Goal: Task Accomplishment & Management: Manage account settings

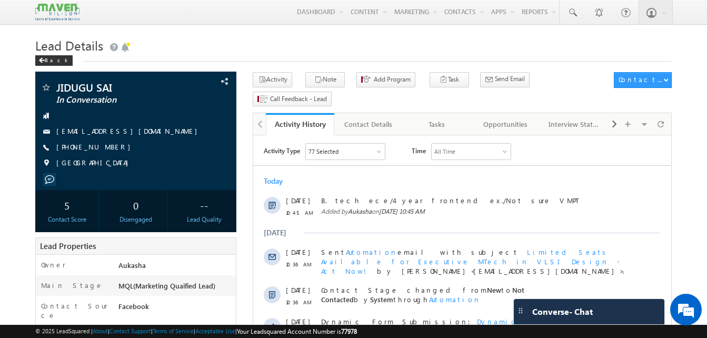
click at [218, 58] on div "Back" at bounding box center [353, 58] width 636 height 7
drag, startPoint x: 113, startPoint y: 149, endPoint x: 106, endPoint y: 149, distance: 6.8
click at [106, 149] on div "+91-7993004788" at bounding box center [136, 147] width 191 height 11
copy div "+91-7993004788"
click at [254, 53] on h1 "Lead Details" at bounding box center [353, 44] width 636 height 21
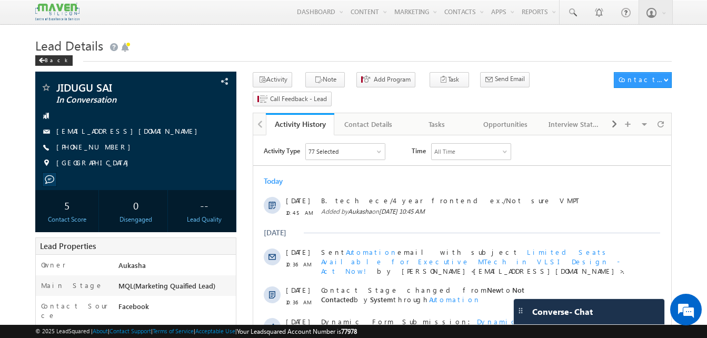
click at [383, 51] on h1 "Lead Details" at bounding box center [353, 44] width 636 height 21
click at [346, 39] on h1 "Lead Details" at bounding box center [353, 44] width 636 height 21
click at [239, 39] on h1 "Lead Details" at bounding box center [353, 44] width 636 height 21
click at [184, 43] on h1 "Lead Details" at bounding box center [353, 44] width 636 height 21
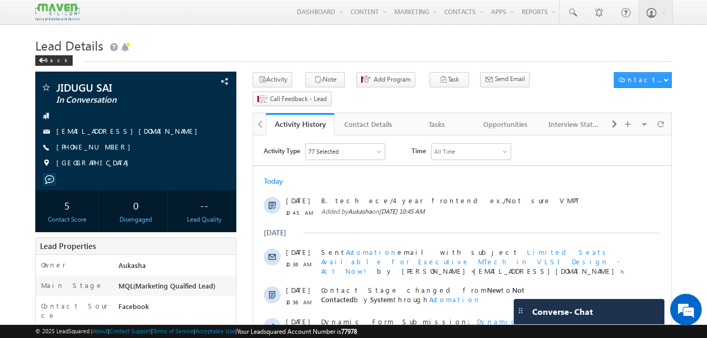
click at [354, 49] on h1 "Lead Details" at bounding box center [353, 44] width 636 height 21
click at [240, 48] on h1 "Lead Details" at bounding box center [353, 44] width 636 height 21
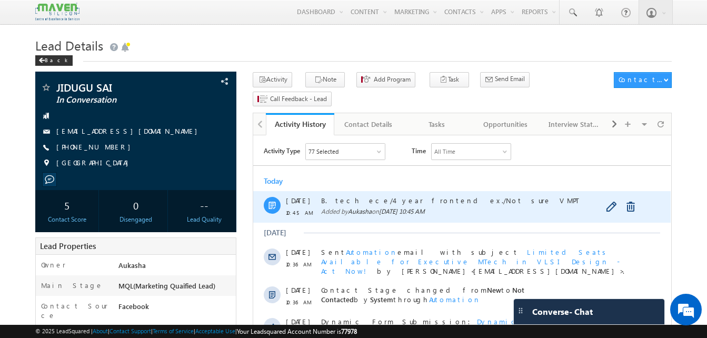
click at [397, 193] on div "B. tech ece/4 year frontend ex./Not sure VMPT Added by Aukasha on 04 Sep 2025 1…" at bounding box center [473, 207] width 305 height 32
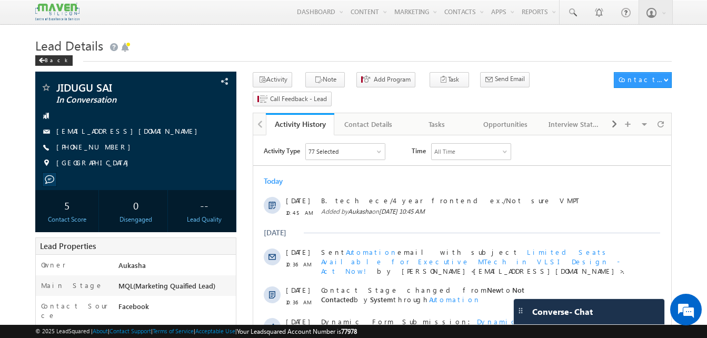
click at [183, 39] on h1 "Lead Details" at bounding box center [353, 44] width 636 height 21
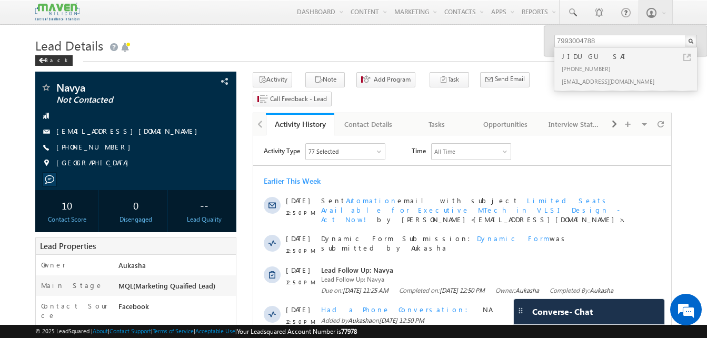
click at [170, 41] on h1 "Lead Details" at bounding box center [353, 44] width 636 height 21
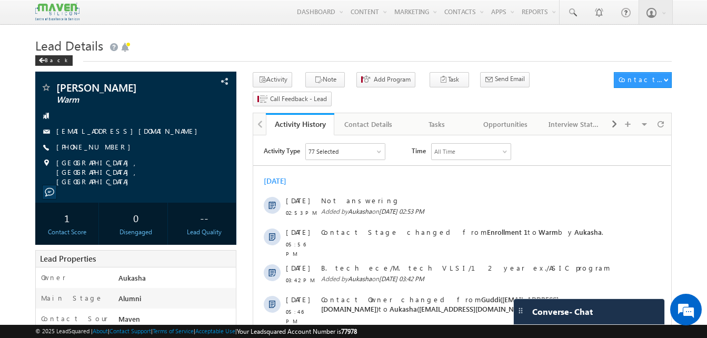
click at [341, 38] on h1 "Lead Details" at bounding box center [353, 44] width 636 height 21
click at [453, 54] on h1 "Lead Details" at bounding box center [353, 44] width 636 height 21
click at [397, 29] on link "Email Campaign" at bounding box center [433, 36] width 84 height 22
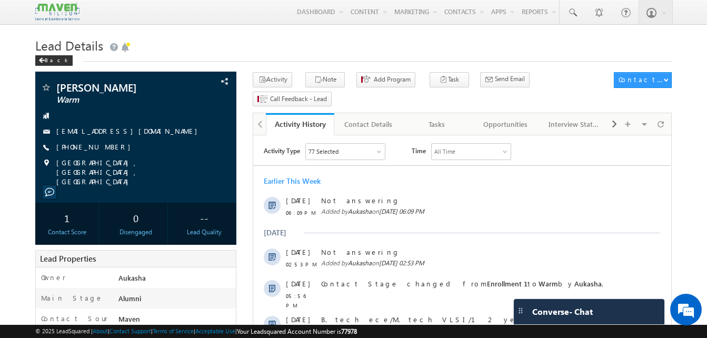
click at [283, 49] on h1 "Lead Details" at bounding box center [353, 44] width 636 height 21
click at [351, 53] on h1 "Lead Details" at bounding box center [353, 44] width 636 height 21
click at [356, 49] on h1 "Lead Details" at bounding box center [353, 44] width 636 height 21
click at [369, 37] on h1 "Lead Details" at bounding box center [353, 44] width 636 height 21
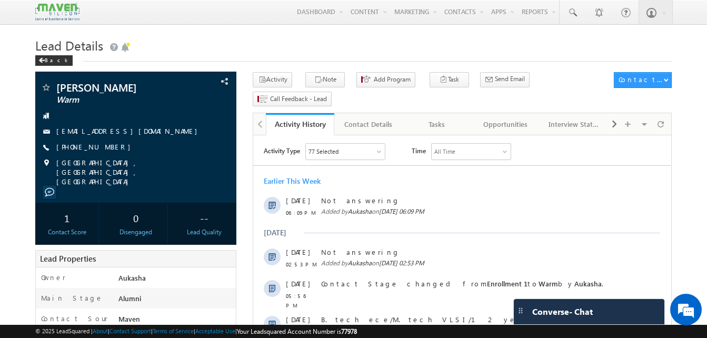
click at [345, 38] on h1 "Lead Details" at bounding box center [353, 44] width 636 height 21
click at [339, 61] on div "Back" at bounding box center [353, 58] width 636 height 7
click at [260, 18] on div "Menu Aukasha lsq5@ maven -sili con.c om crmma ven" at bounding box center [353, 12] width 636 height 25
click at [276, 37] on h1 "Lead Details" at bounding box center [353, 44] width 636 height 21
click at [360, 41] on h1 "Lead Details" at bounding box center [353, 44] width 636 height 21
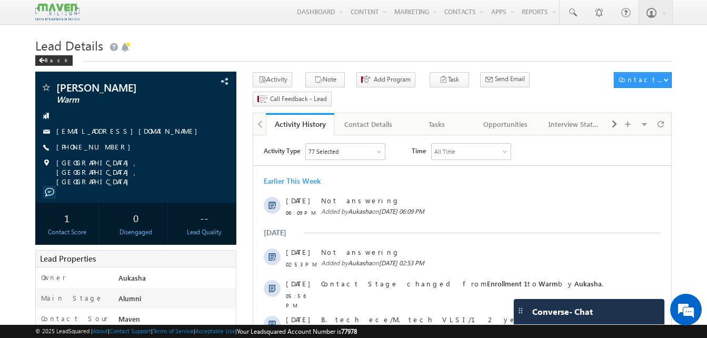
click at [360, 41] on h1 "Lead Details" at bounding box center [353, 44] width 636 height 21
click at [301, 43] on h1 "Lead Details" at bounding box center [353, 44] width 636 height 21
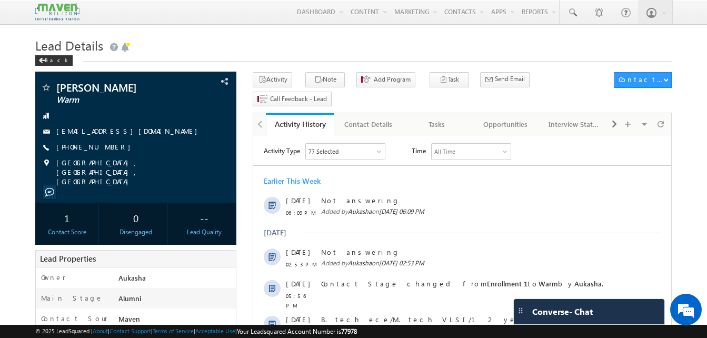
click at [157, 47] on h1 "Lead Details" at bounding box center [353, 44] width 636 height 21
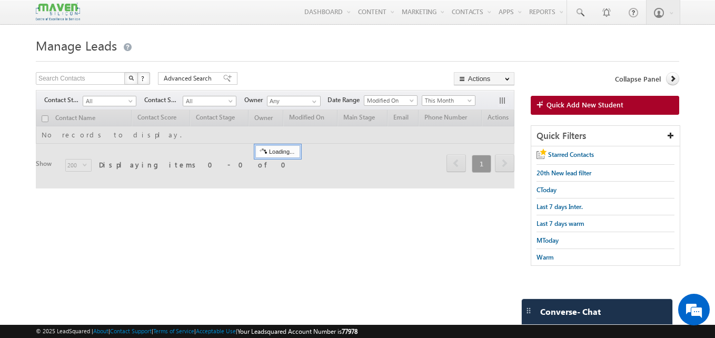
click at [0, 55] on html "Menu Aukasha lsq5@ maven -sili con.c om" at bounding box center [357, 162] width 715 height 324
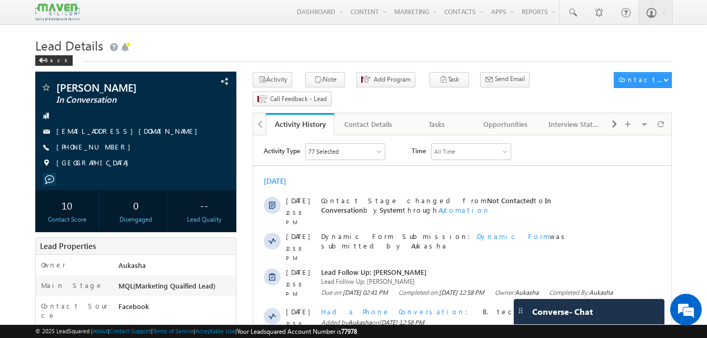
click at [228, 54] on h1 "Lead Details" at bounding box center [353, 44] width 636 height 21
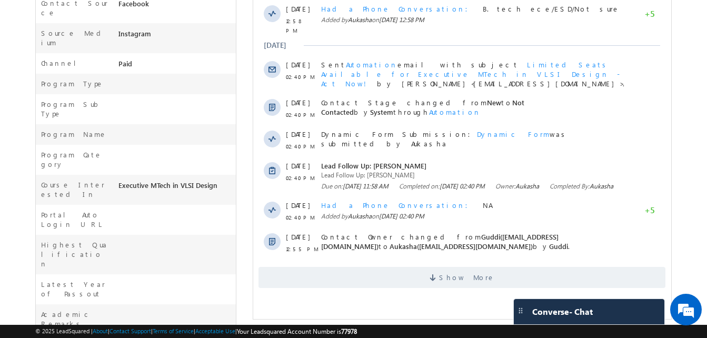
scroll to position [305, 0]
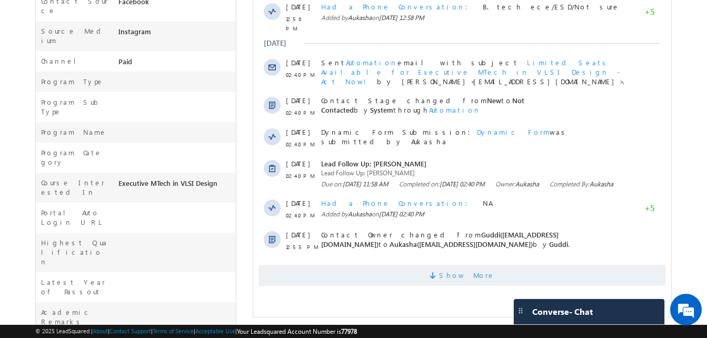
click at [490, 271] on span "Show More" at bounding box center [461, 275] width 407 height 21
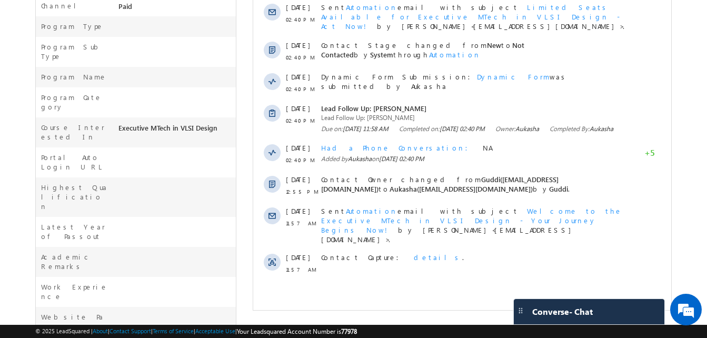
scroll to position [0, 0]
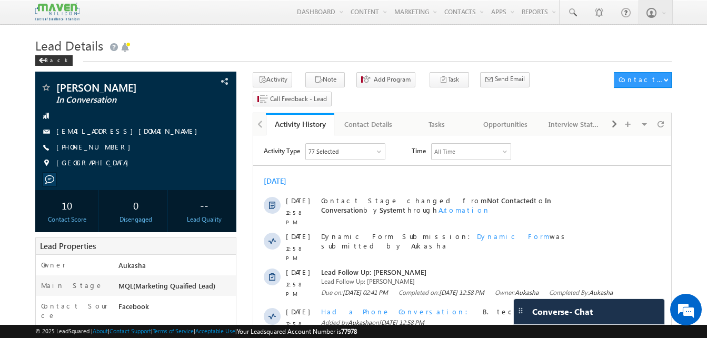
click at [279, 48] on h1 "Lead Details" at bounding box center [353, 44] width 636 height 21
click at [291, 35] on h1 "Lead Details" at bounding box center [353, 44] width 636 height 21
drag, startPoint x: 111, startPoint y: 147, endPoint x: 106, endPoint y: 148, distance: 5.3
click at [106, 148] on div "+91-7842711788" at bounding box center [136, 147] width 191 height 11
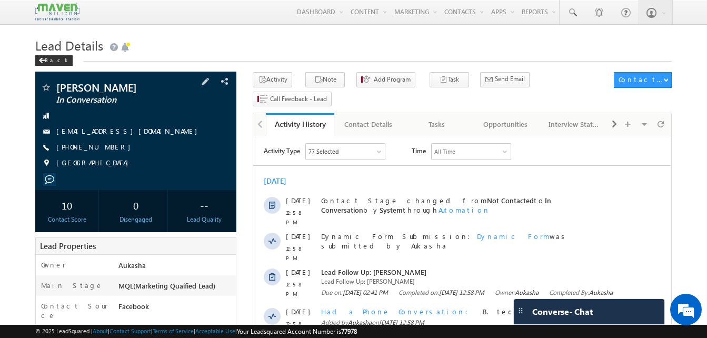
copy div "+91-7842711788"
click at [297, 55] on div "Back" at bounding box center [353, 58] width 636 height 7
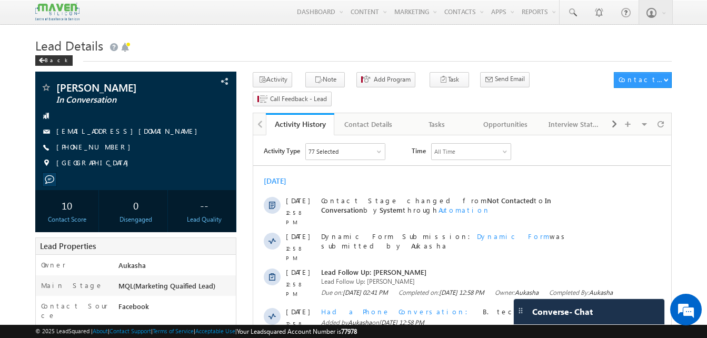
click at [410, 49] on h1 "Lead Details" at bounding box center [353, 44] width 636 height 21
click at [238, 42] on h1 "Lead Details" at bounding box center [353, 44] width 636 height 21
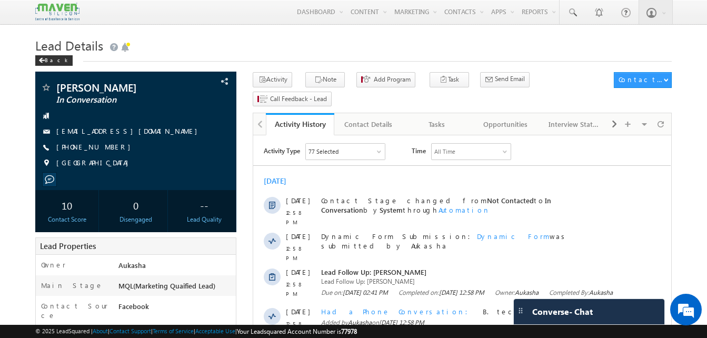
click at [248, 47] on h1 "Lead Details" at bounding box center [353, 44] width 636 height 21
click at [279, 53] on h1 "Lead Details" at bounding box center [353, 44] width 636 height 21
click at [262, 41] on h1 "Lead Details" at bounding box center [353, 44] width 636 height 21
click at [222, 43] on h1 "Lead Details" at bounding box center [353, 44] width 636 height 21
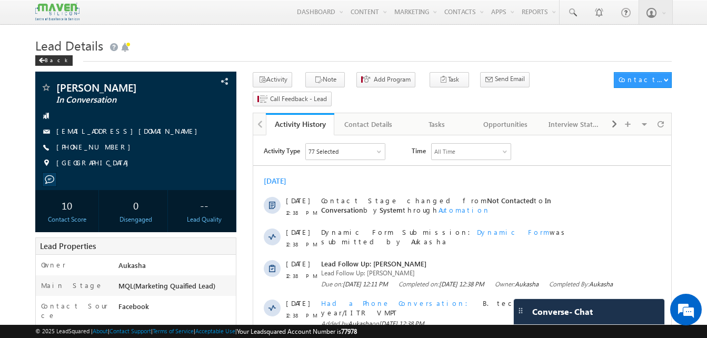
click at [311, 35] on h1 "Lead Details" at bounding box center [353, 44] width 636 height 21
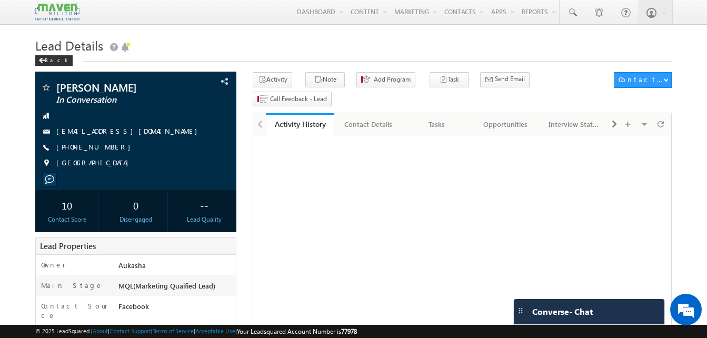
click at [183, 56] on div "Back" at bounding box center [353, 58] width 636 height 7
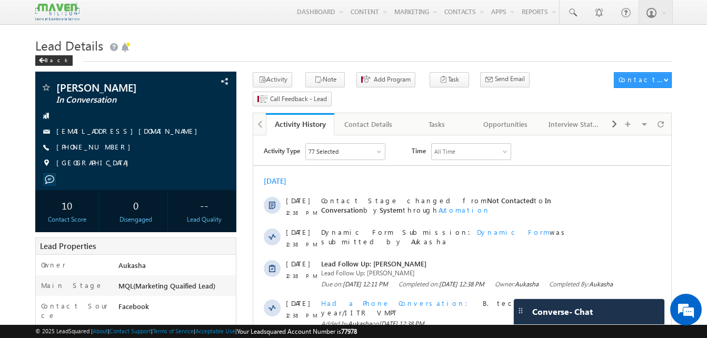
click at [297, 48] on h1 "Lead Details" at bounding box center [353, 44] width 636 height 21
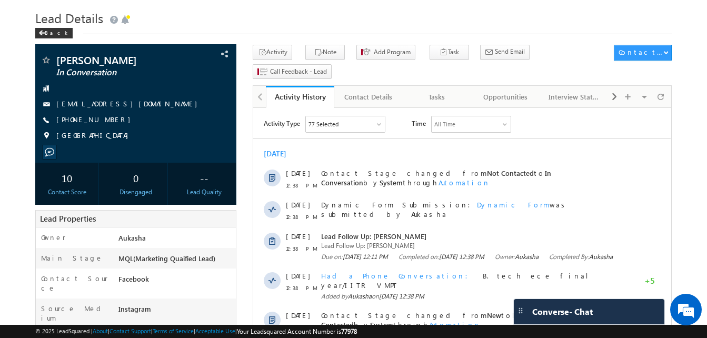
click at [199, 13] on h1 "Lead Details" at bounding box center [353, 17] width 636 height 21
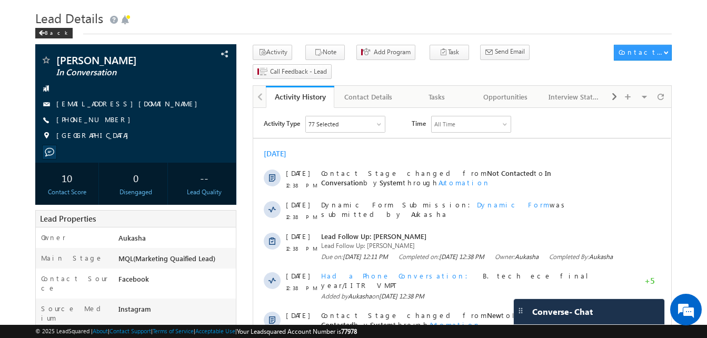
click at [272, 20] on h1 "Lead Details" at bounding box center [353, 17] width 636 height 21
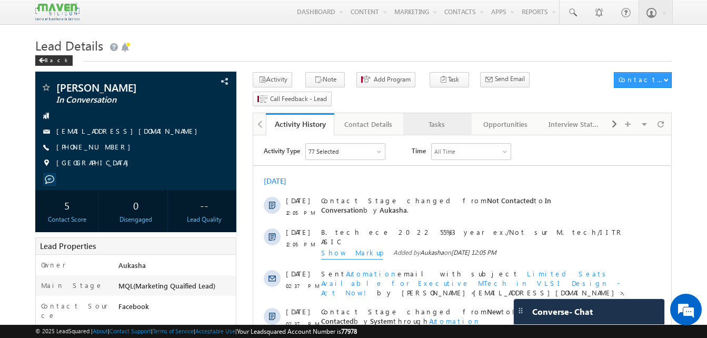
click at [431, 118] on div "Tasks" at bounding box center [437, 124] width 51 height 13
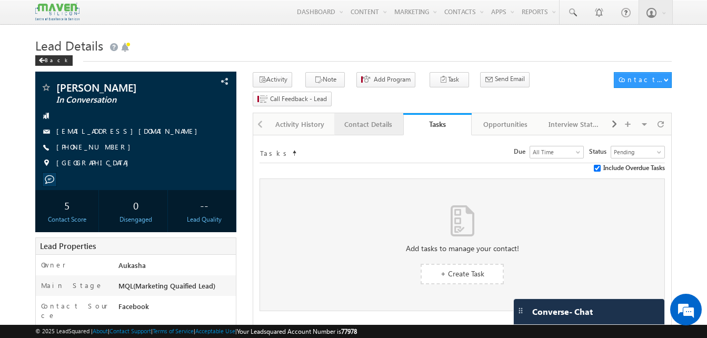
click at [361, 118] on div "Contact Details" at bounding box center [368, 124] width 51 height 13
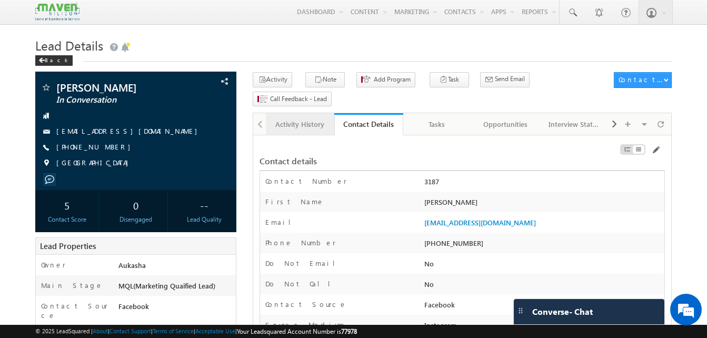
click at [298, 118] on div "Activity History" at bounding box center [299, 124] width 51 height 13
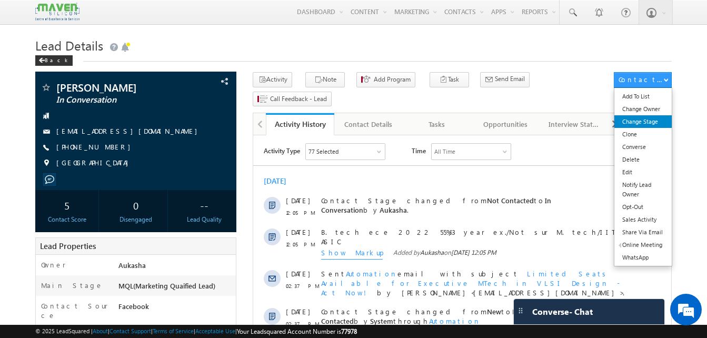
click at [649, 127] on link "Change Stage" at bounding box center [642, 121] width 57 height 13
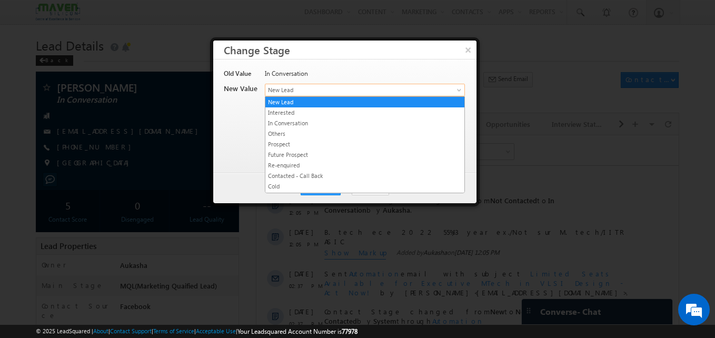
click at [357, 87] on span "New Lead" at bounding box center [347, 89] width 164 height 9
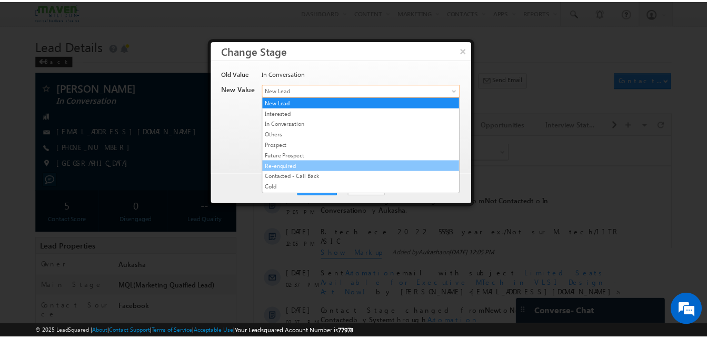
scroll to position [199, 0]
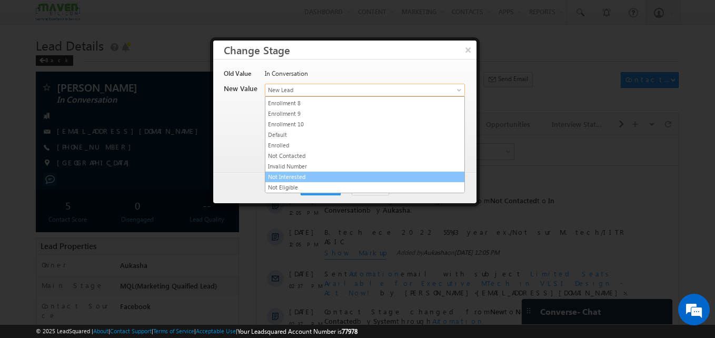
click at [291, 178] on link "Not Interested" at bounding box center [364, 176] width 199 height 9
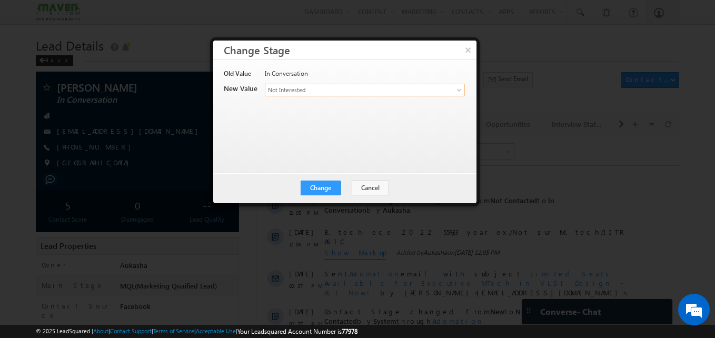
click at [308, 136] on div "Old Value In Conversation New Value Contact Stage * New Lead Interested In Conv…" at bounding box center [344, 111] width 240 height 84
click at [326, 183] on button "Change" at bounding box center [321, 188] width 40 height 15
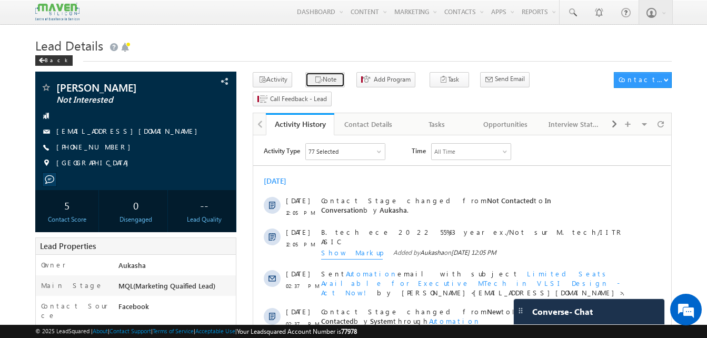
click at [332, 85] on button "Note" at bounding box center [324, 79] width 39 height 15
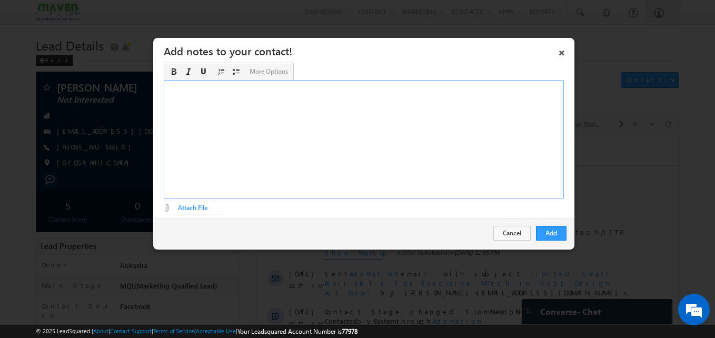
click at [416, 122] on div "Rich Text Editor, Description-inline-editor-div" at bounding box center [364, 139] width 400 height 118
click at [230, 137] on div "Candidate is not interested" at bounding box center [364, 139] width 400 height 118
click at [552, 235] on button "Add" at bounding box center [551, 233] width 31 height 15
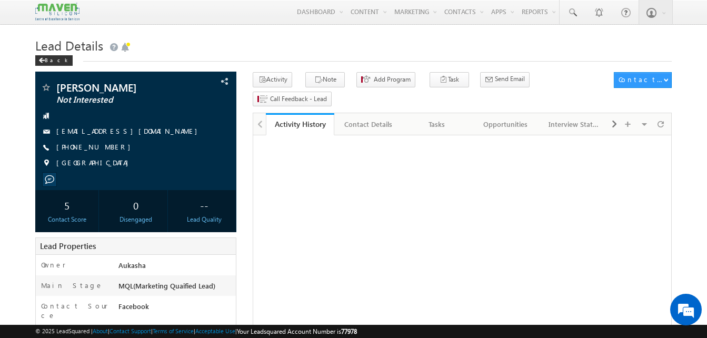
drag, startPoint x: 0, startPoint y: 0, endPoint x: 16, endPoint y: 125, distance: 126.3
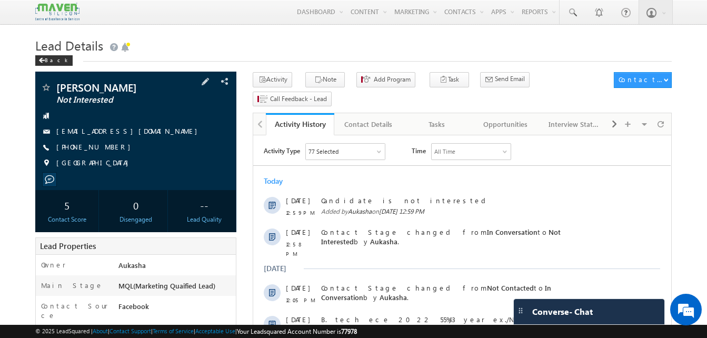
click at [107, 147] on div "[PHONE_NUMBER]" at bounding box center [136, 147] width 191 height 11
copy div "[PHONE_NUMBER]"
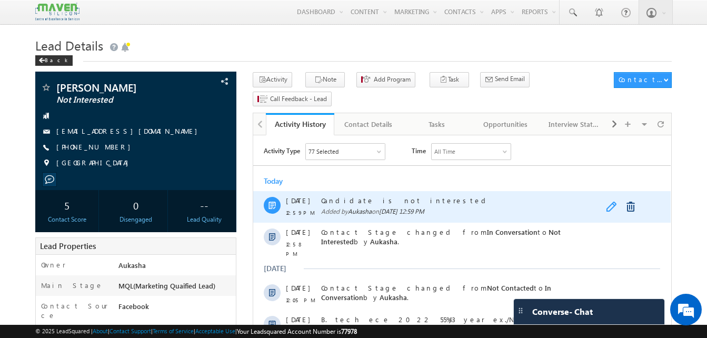
click at [613, 208] on link at bounding box center [612, 207] width 13 height 11
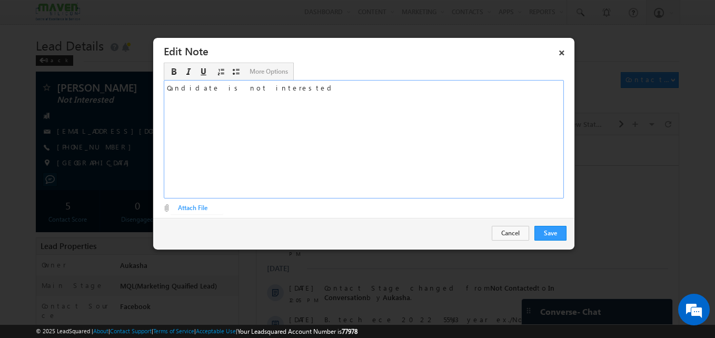
click at [285, 91] on div "Candidate is not interested" at bounding box center [364, 139] width 400 height 118
click at [542, 237] on button "Save" at bounding box center [550, 233] width 32 height 15
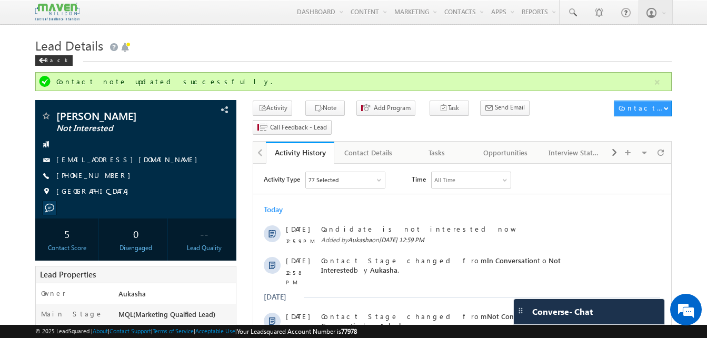
click at [332, 47] on h1 "Lead Details" at bounding box center [353, 44] width 636 height 21
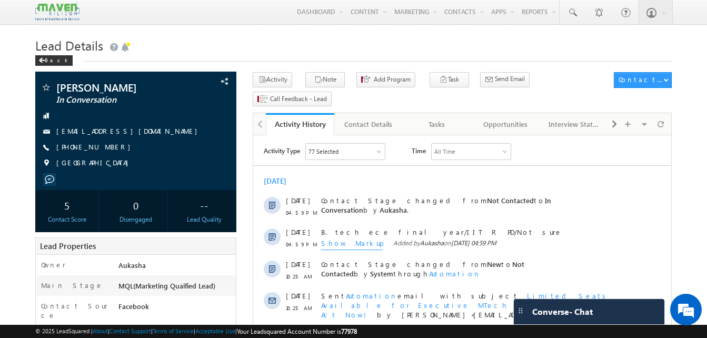
drag, startPoint x: 0, startPoint y: 0, endPoint x: 22, endPoint y: 40, distance: 45.7
click at [204, 62] on div "Back" at bounding box center [353, 58] width 636 height 7
click at [253, 74] on button "Activity" at bounding box center [272, 79] width 39 height 15
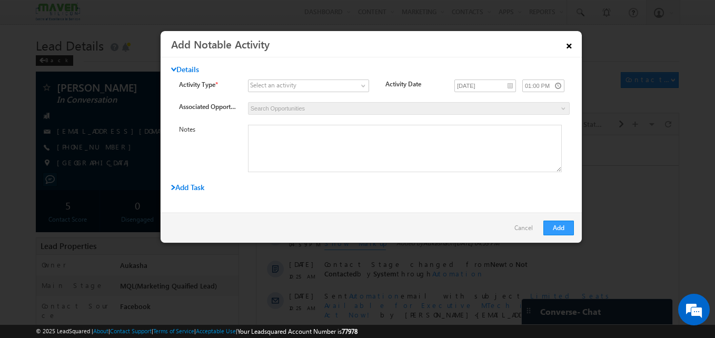
click at [569, 43] on link "×" at bounding box center [569, 44] width 18 height 18
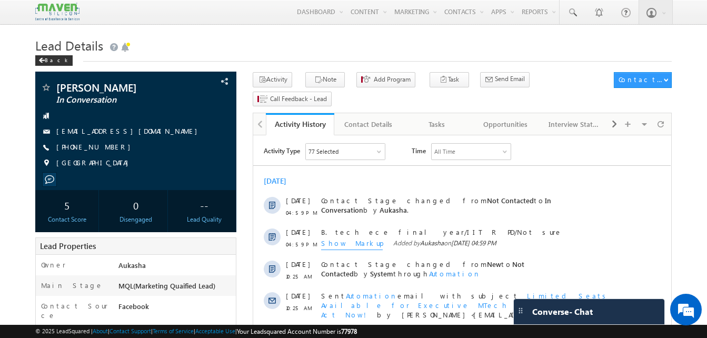
click at [243, 46] on h1 "Lead Details" at bounding box center [353, 44] width 636 height 21
click at [407, 45] on h1 "Lead Details" at bounding box center [353, 44] width 636 height 21
click at [254, 36] on h1 "Lead Details" at bounding box center [353, 44] width 636 height 21
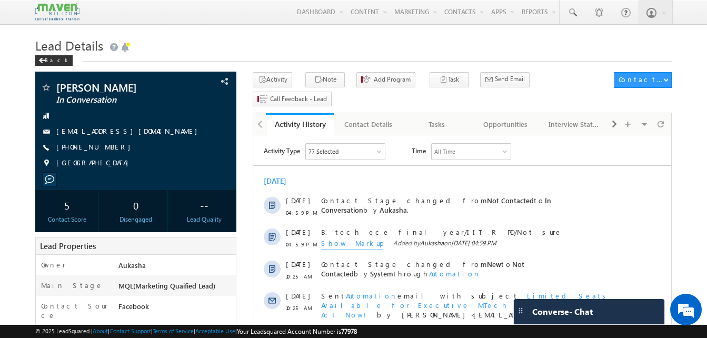
click at [199, 35] on h1 "Lead Details" at bounding box center [353, 44] width 636 height 21
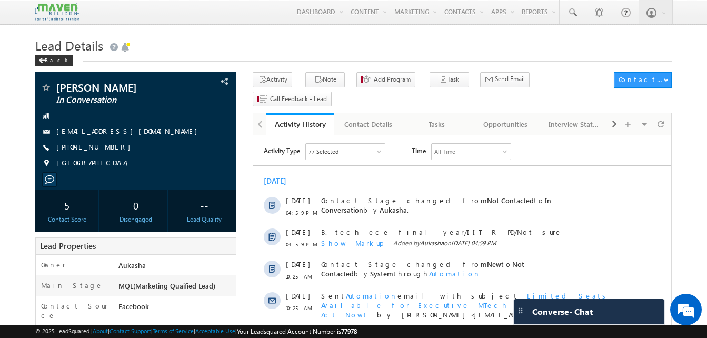
click at [160, 58] on div "Back" at bounding box center [353, 58] width 636 height 7
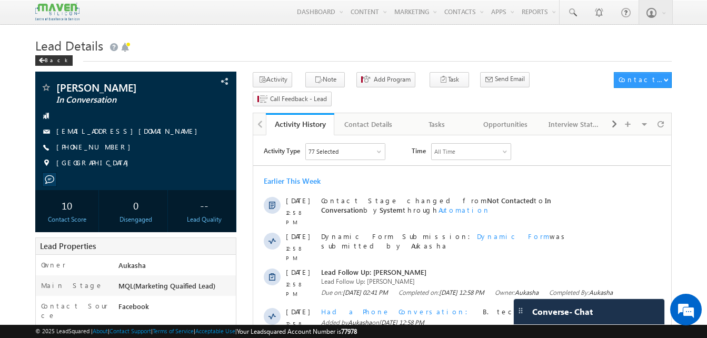
click at [297, 46] on h1 "Lead Details" at bounding box center [353, 44] width 636 height 21
click at [134, 61] on div "Back" at bounding box center [353, 58] width 636 height 7
click at [573, 20] on link at bounding box center [572, 12] width 25 height 24
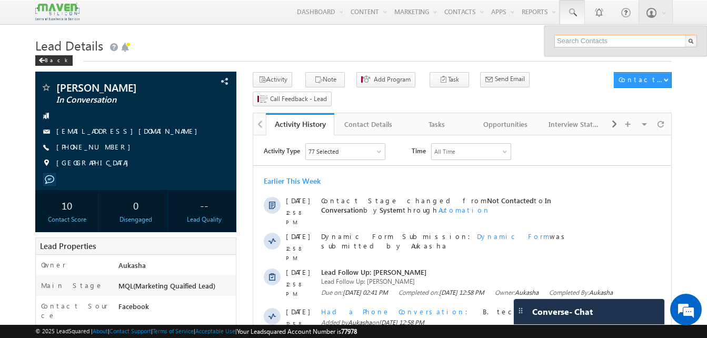
paste input "9962046467"
type input "9962046467"
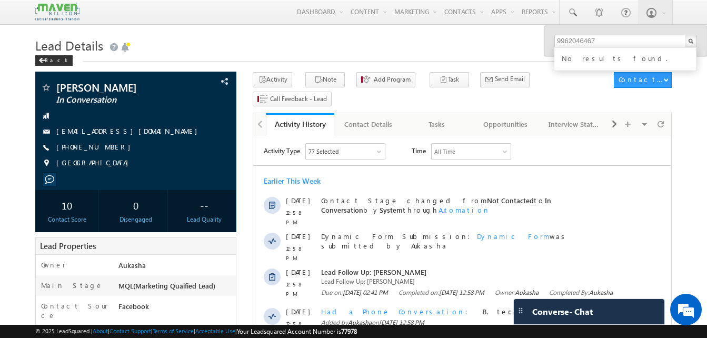
click at [308, 51] on h1 "Lead Details" at bounding box center [353, 44] width 636 height 21
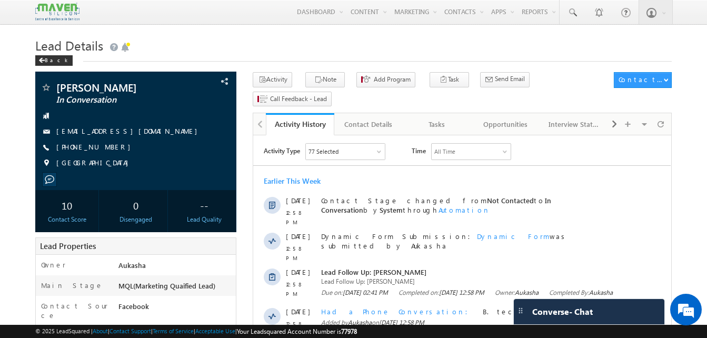
click at [191, 37] on h1 "Lead Details" at bounding box center [353, 44] width 636 height 21
click at [246, 60] on div "Back" at bounding box center [353, 58] width 636 height 7
click at [274, 38] on h1 "Lead Details" at bounding box center [353, 44] width 636 height 21
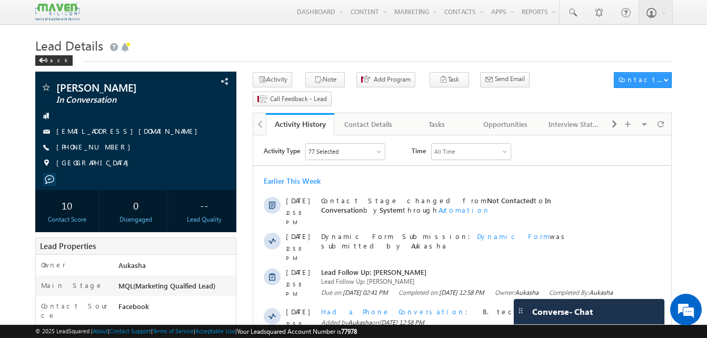
click at [276, 37] on h1 "Lead Details" at bounding box center [353, 44] width 636 height 21
drag, startPoint x: 114, startPoint y: 148, endPoint x: 108, endPoint y: 148, distance: 5.8
click at [108, 148] on div "[PHONE_NUMBER]" at bounding box center [136, 147] width 191 height 11
copy div "[PHONE_NUMBER]"
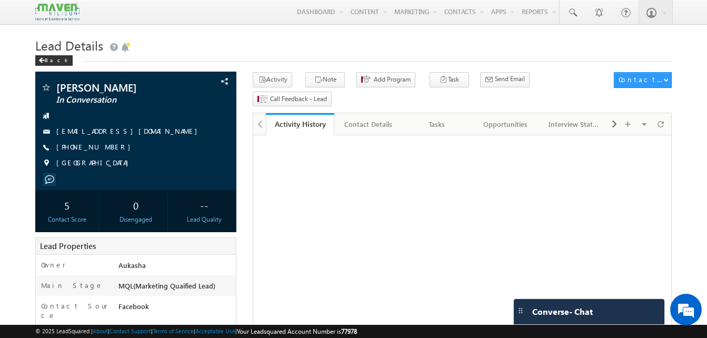
click at [283, 46] on h1 "Lead Details" at bounding box center [353, 44] width 636 height 21
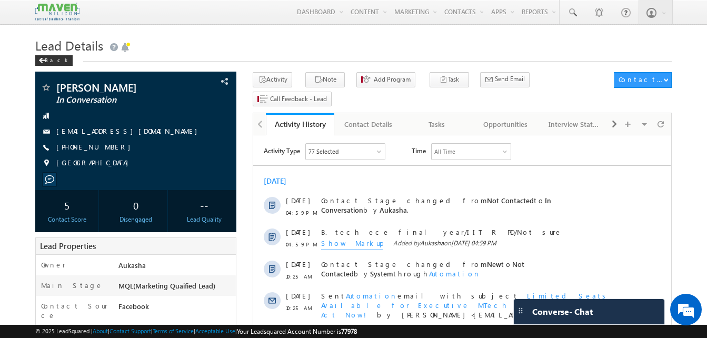
click at [107, 148] on div "[PHONE_NUMBER]" at bounding box center [136, 147] width 191 height 11
copy div "[PHONE_NUMBER]"
